Goal: Information Seeking & Learning: Learn about a topic

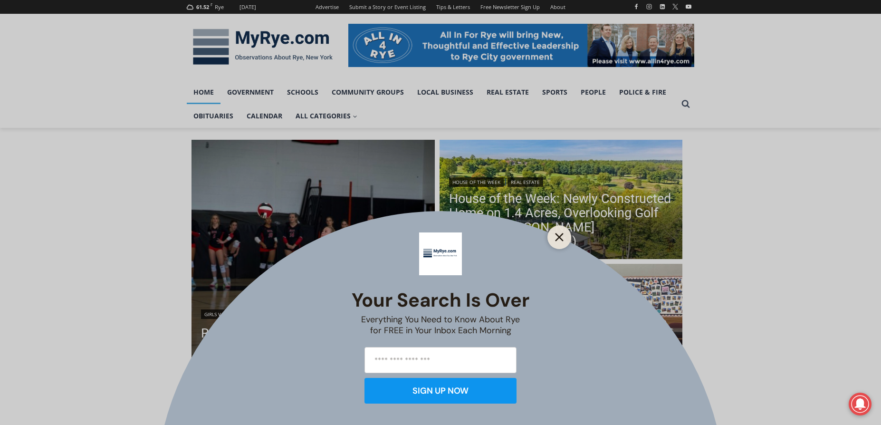
click at [560, 236] on line "Close" at bounding box center [559, 237] width 7 height 7
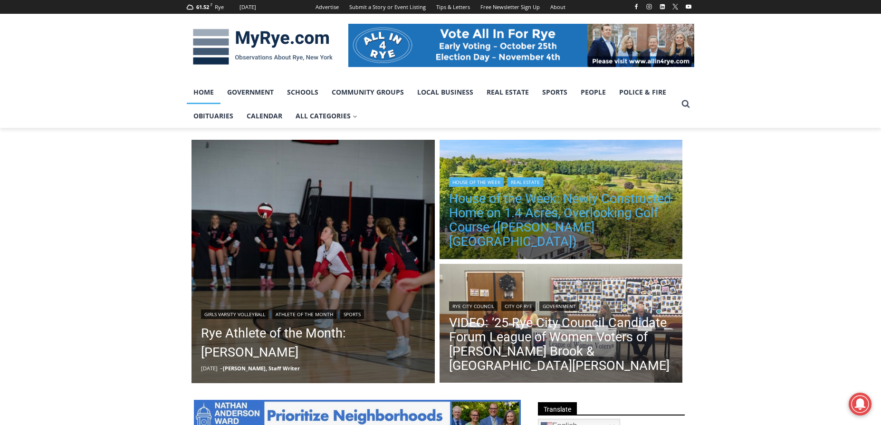
click at [493, 235] on link "House of the Week: Newly Constructed Home on 1.4 Acres, Overlooking Golf Course…" at bounding box center [561, 220] width 224 height 57
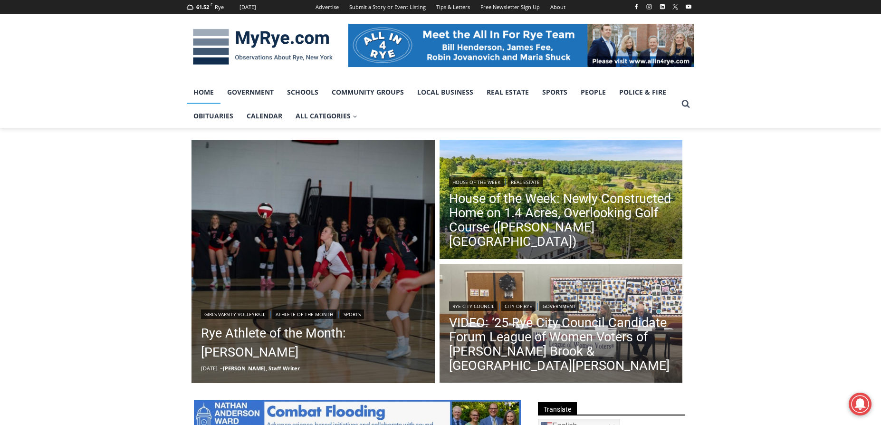
scroll to position [238, 0]
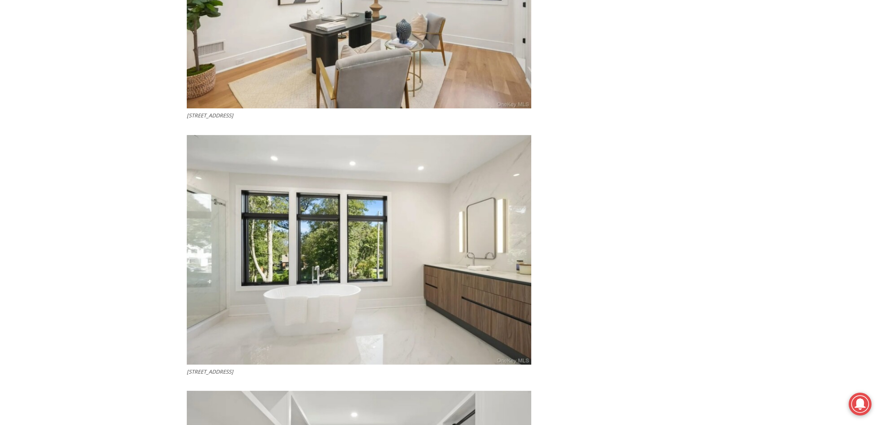
scroll to position [2709, 0]
